Goal: Task Accomplishment & Management: Manage account settings

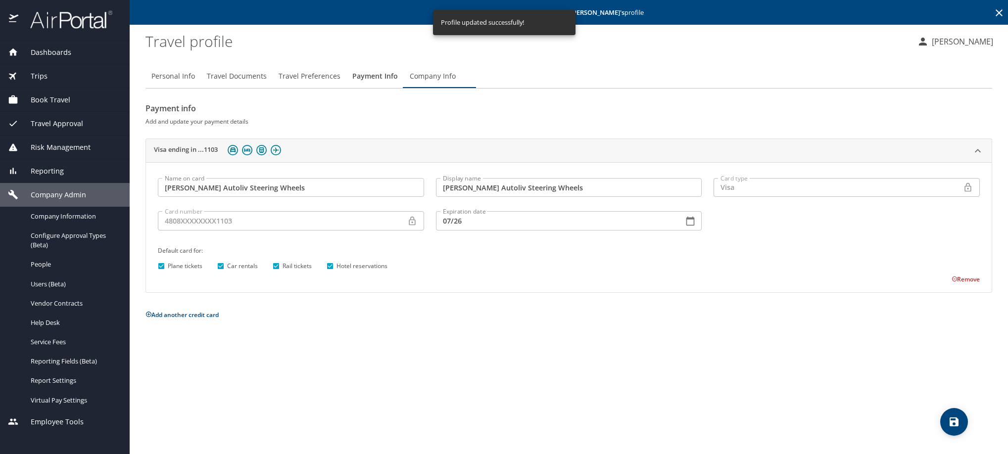
click at [998, 12] on icon at bounding box center [1000, 13] width 12 height 12
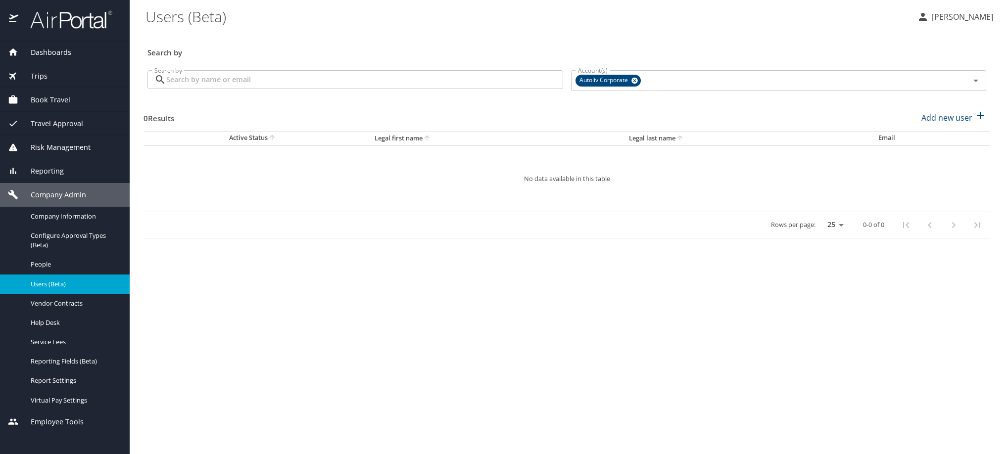
click at [379, 89] on input "Search by" at bounding box center [364, 79] width 397 height 19
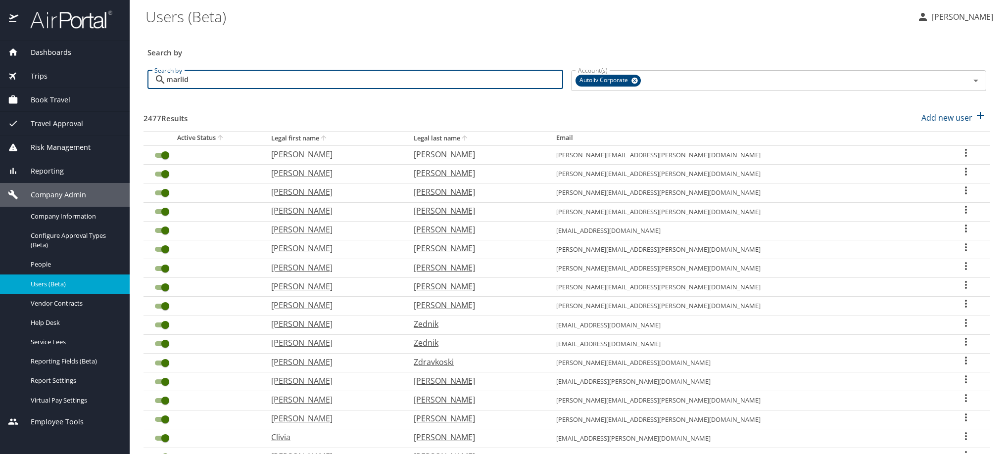
type input "marlid"
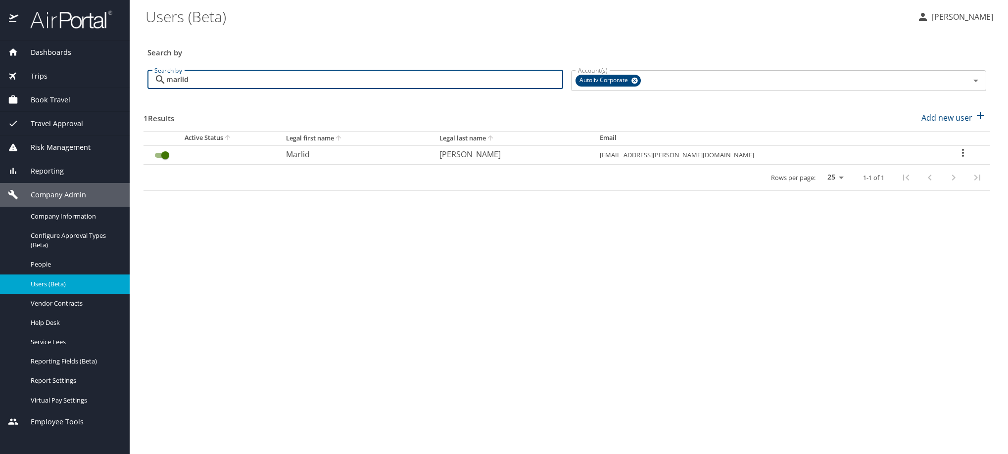
click at [962, 157] on icon "User Search Table" at bounding box center [963, 153] width 2 height 8
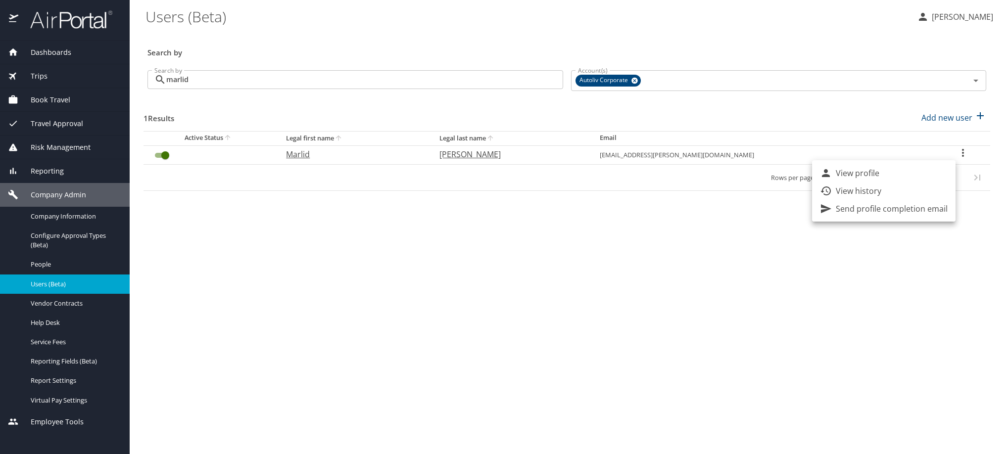
click at [948, 182] on li "View profile" at bounding box center [884, 173] width 144 height 18
select select "US"
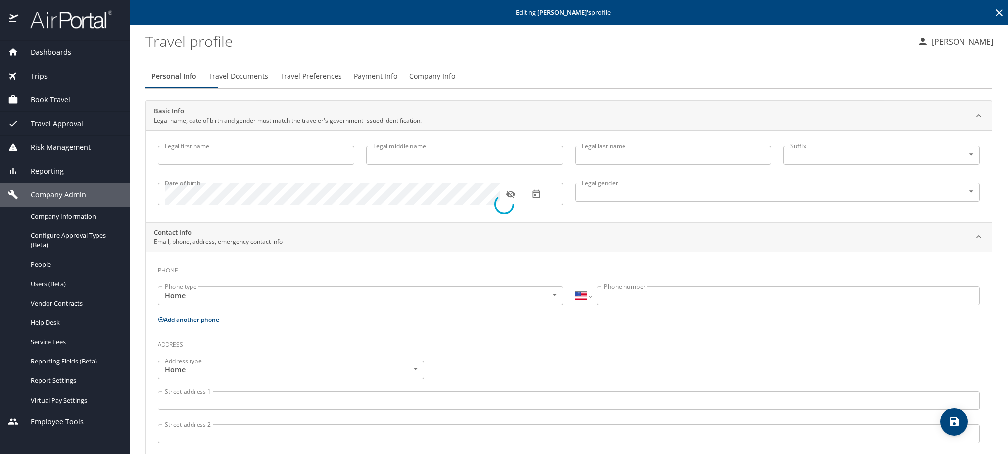
type input "Marlid"
type input "[PERSON_NAME]"
type input "[DEMOGRAPHIC_DATA]"
type input "[PERSON_NAME]"
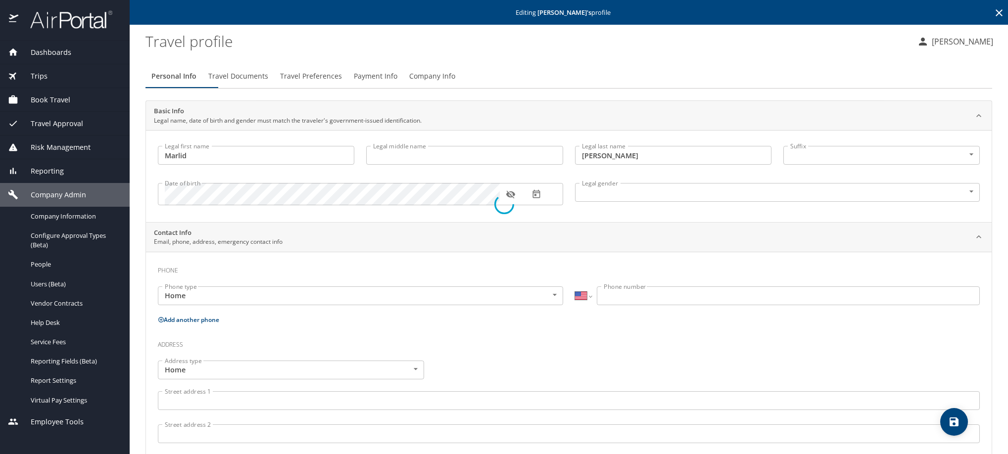
select select "MX"
type input "722 175 7174"
select select "MX"
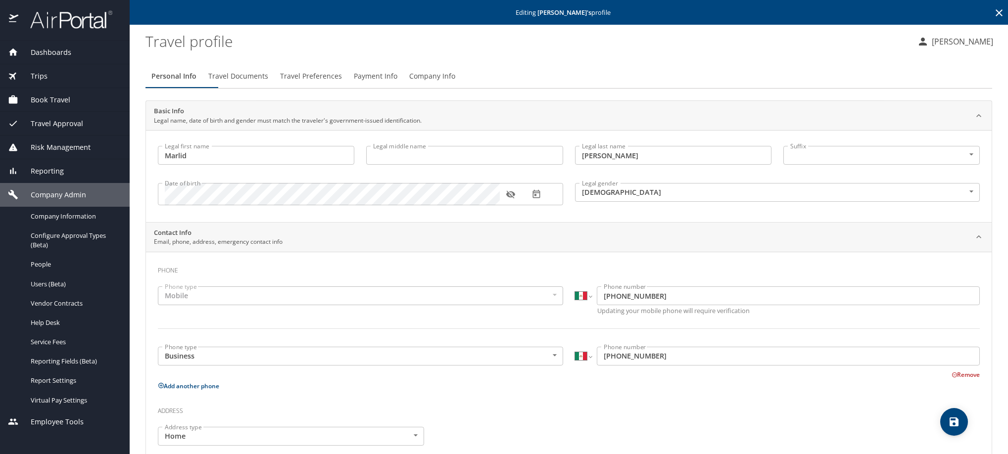
click at [397, 83] on span "Payment Info" at bounding box center [376, 76] width 44 height 12
